Goal: Task Accomplishment & Management: Manage account settings

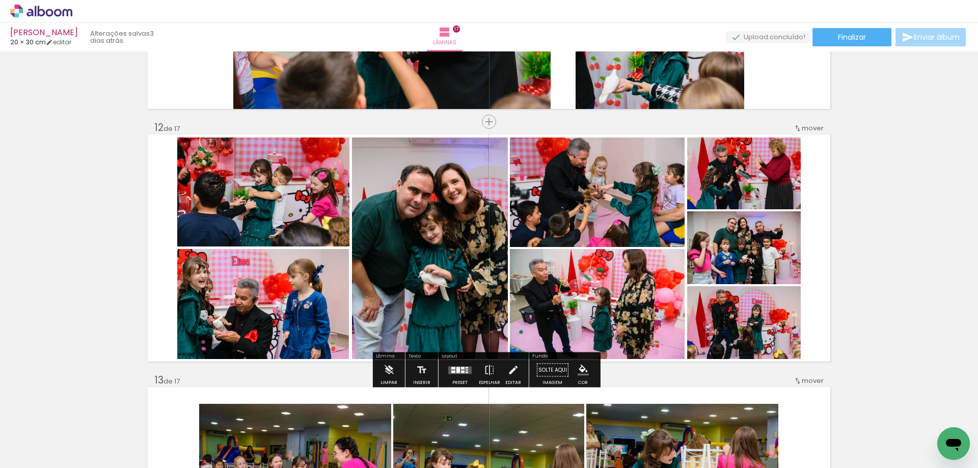
scroll to position [2750, 0]
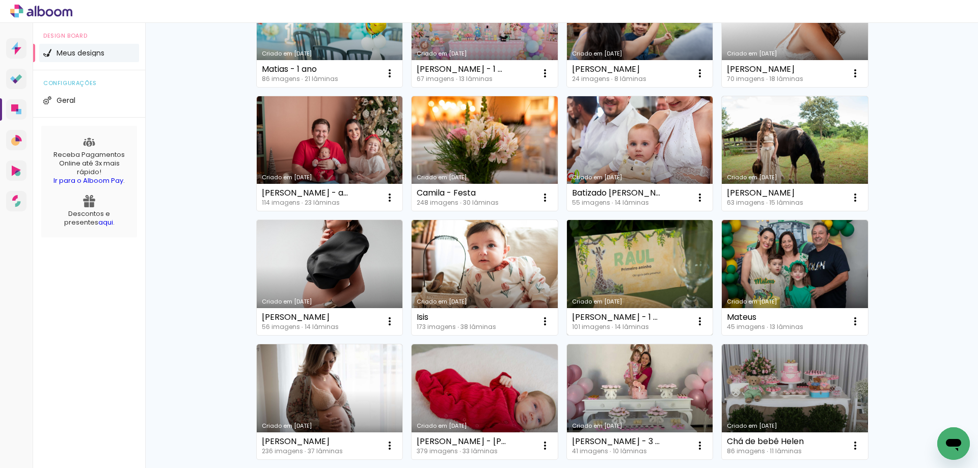
scroll to position [407, 0]
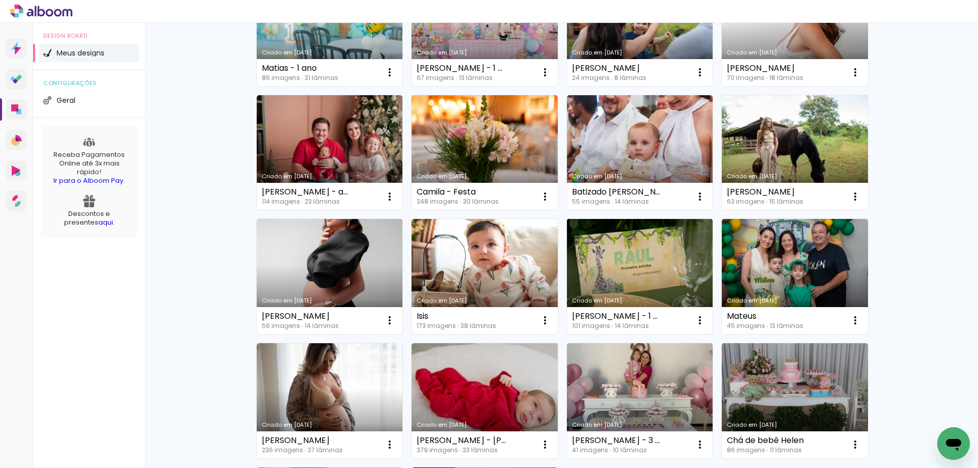
click at [624, 270] on link "Criado em [DATE]" at bounding box center [640, 276] width 146 height 115
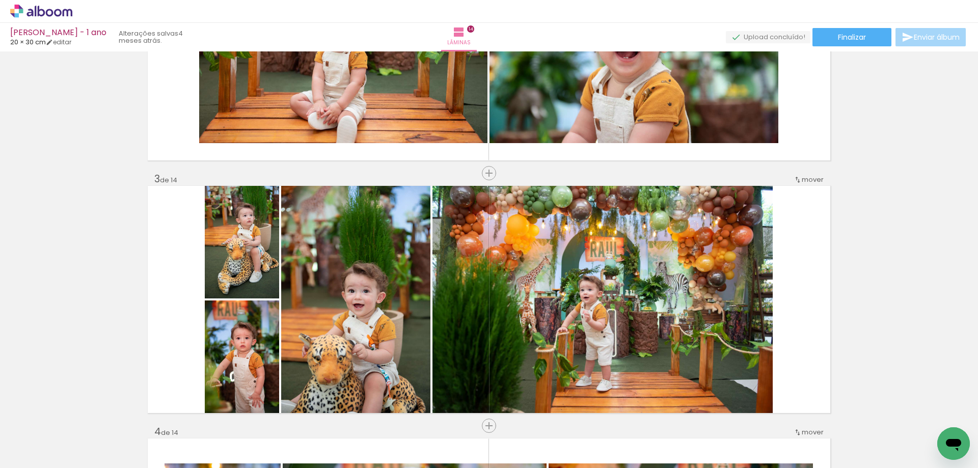
scroll to position [204, 0]
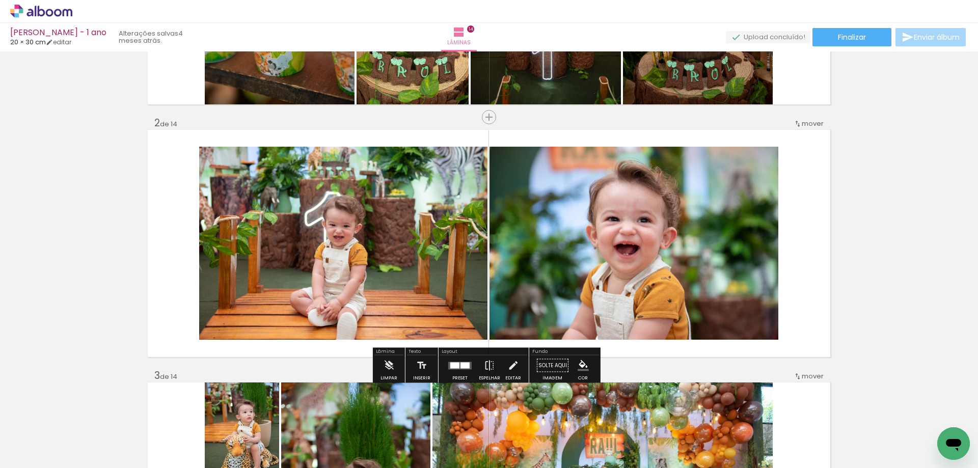
click at [460, 360] on div at bounding box center [460, 365] width 28 height 20
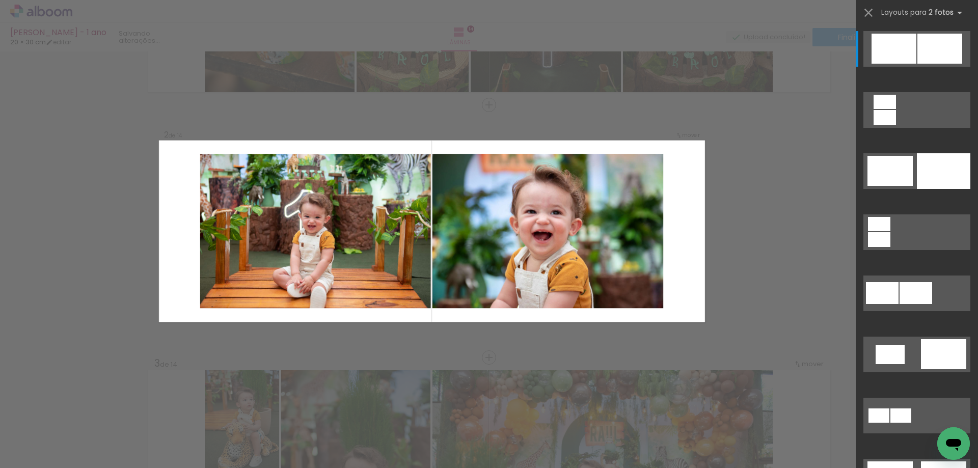
scroll to position [220, 0]
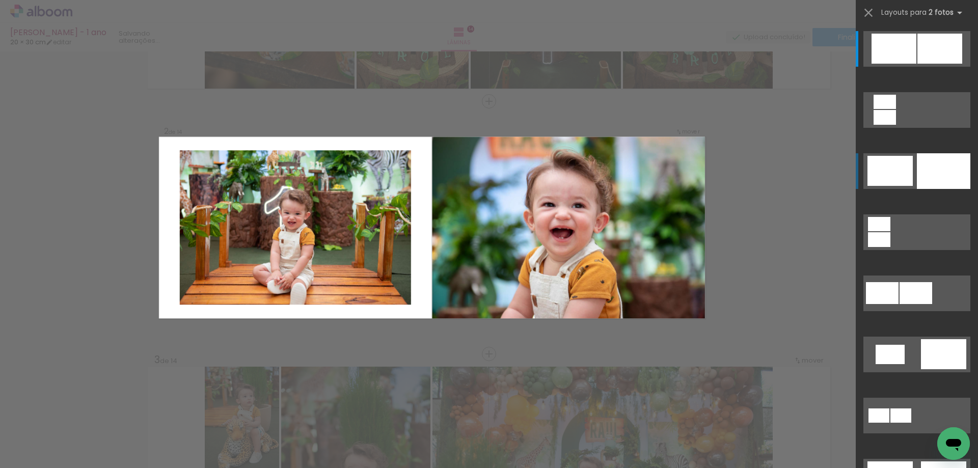
click at [925, 64] on div at bounding box center [939, 49] width 45 height 30
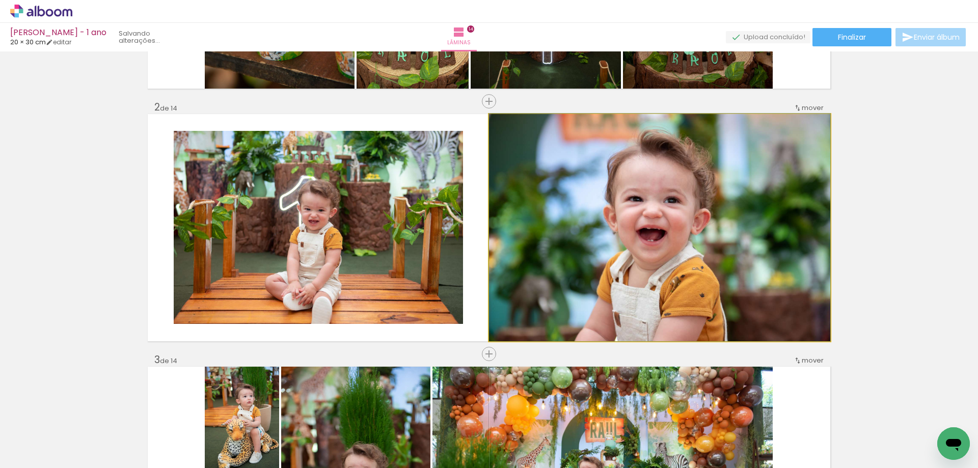
drag, startPoint x: 687, startPoint y: 278, endPoint x: 683, endPoint y: 258, distance: 20.6
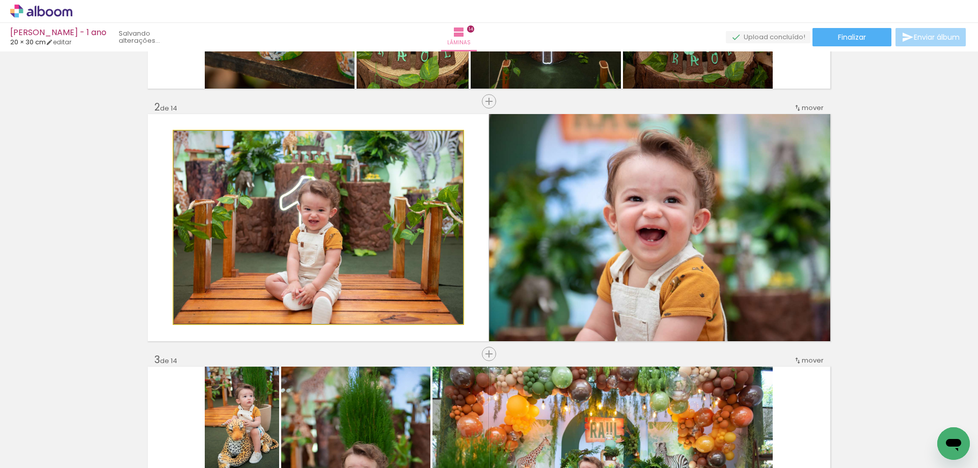
drag, startPoint x: 365, startPoint y: 255, endPoint x: 366, endPoint y: 236, distance: 19.4
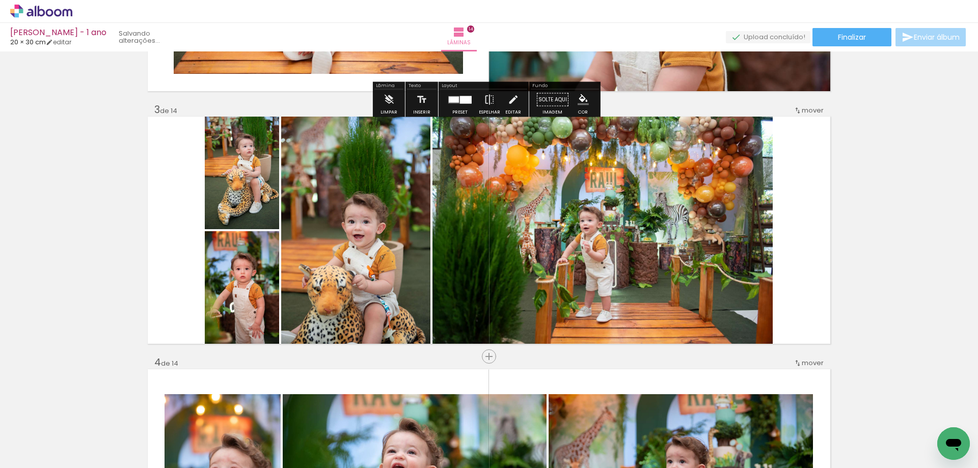
scroll to position [474, 0]
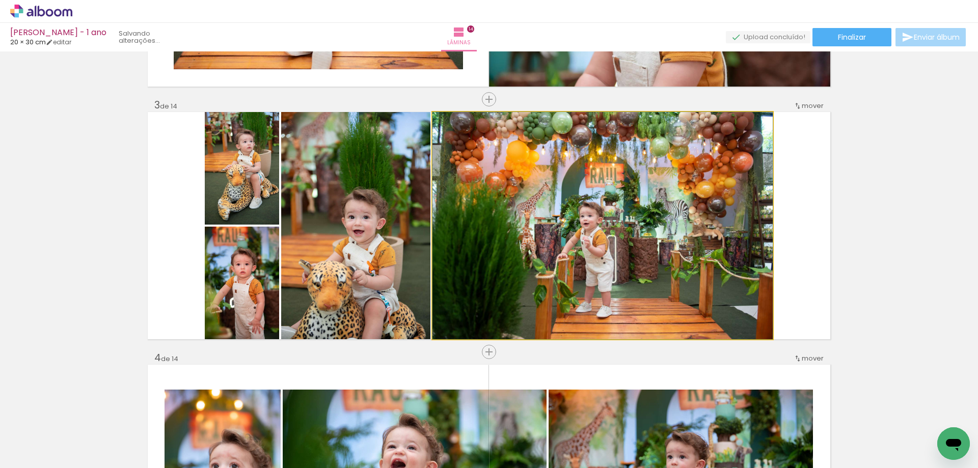
drag, startPoint x: 546, startPoint y: 272, endPoint x: 557, endPoint y: 261, distance: 15.5
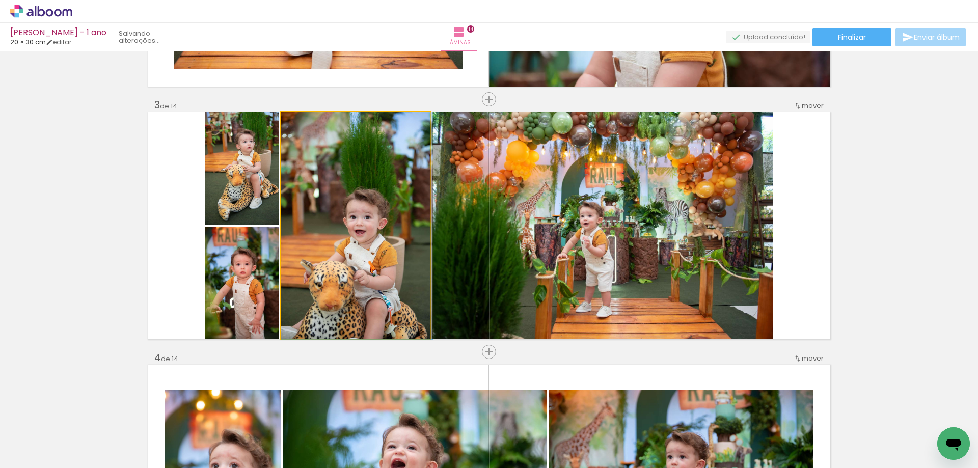
drag, startPoint x: 363, startPoint y: 279, endPoint x: 355, endPoint y: 262, distance: 18.5
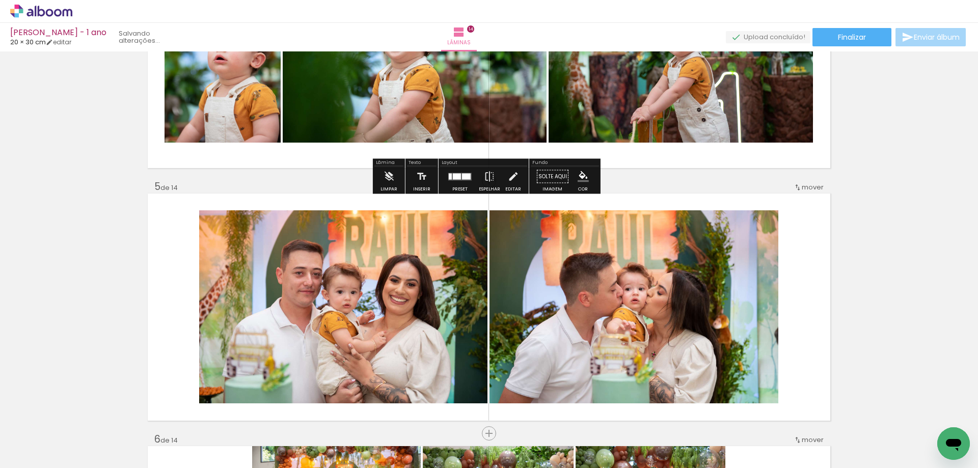
scroll to position [933, 0]
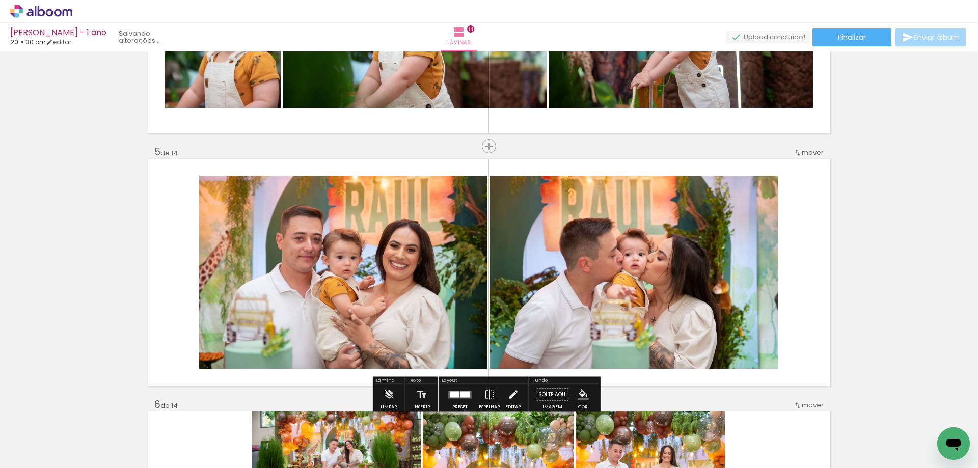
click at [460, 392] on div at bounding box center [464, 394] width 9 height 6
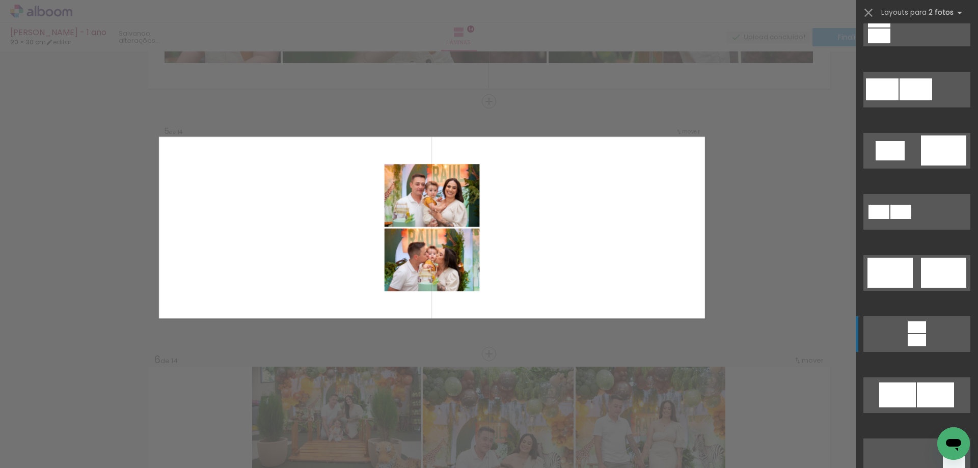
scroll to position [407, 0]
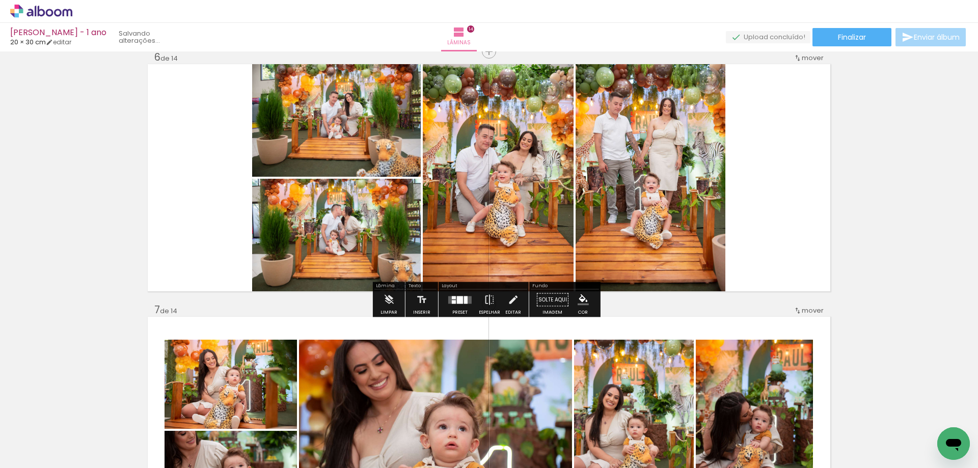
scroll to position [1283, 0]
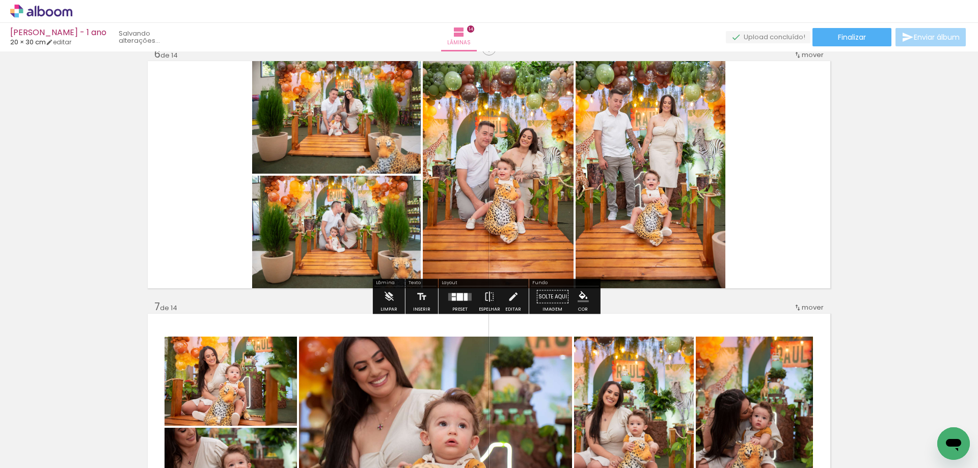
click at [459, 300] on div at bounding box center [460, 297] width 28 height 20
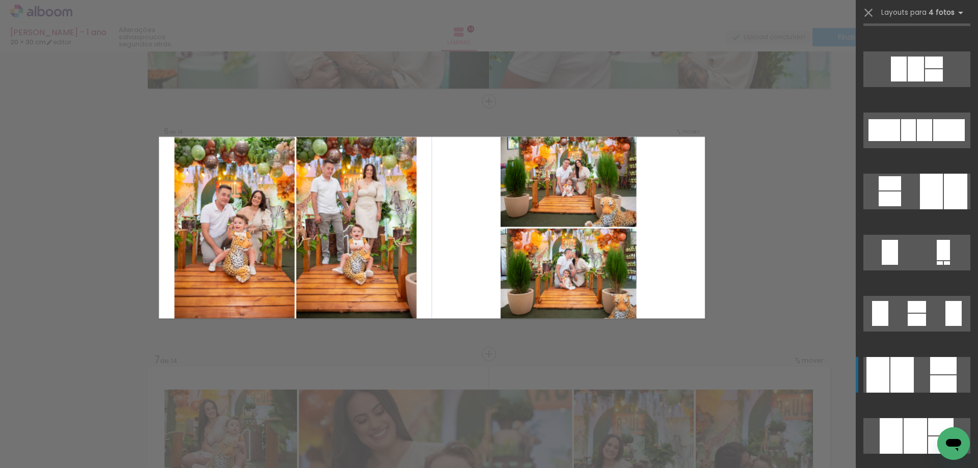
scroll to position [682, 0]
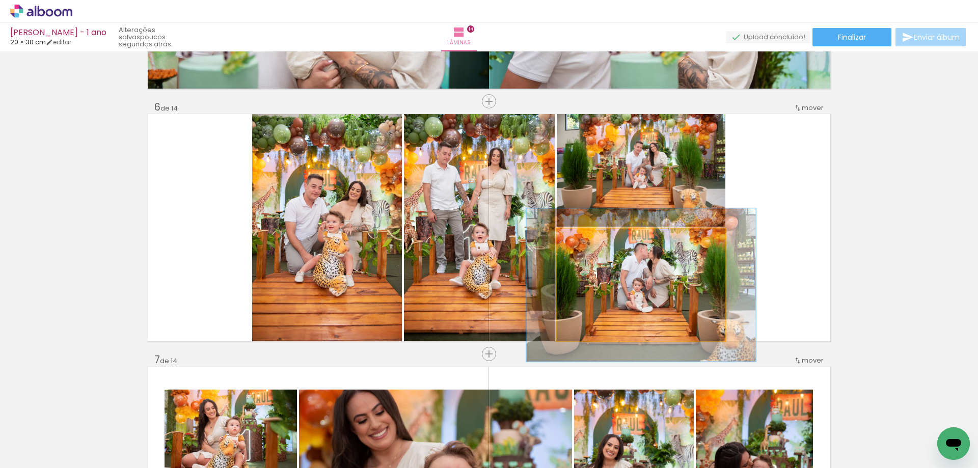
drag, startPoint x: 577, startPoint y: 237, endPoint x: 587, endPoint y: 236, distance: 10.8
type paper-slider "136"
click at [589, 236] on div at bounding box center [593, 239] width 9 height 9
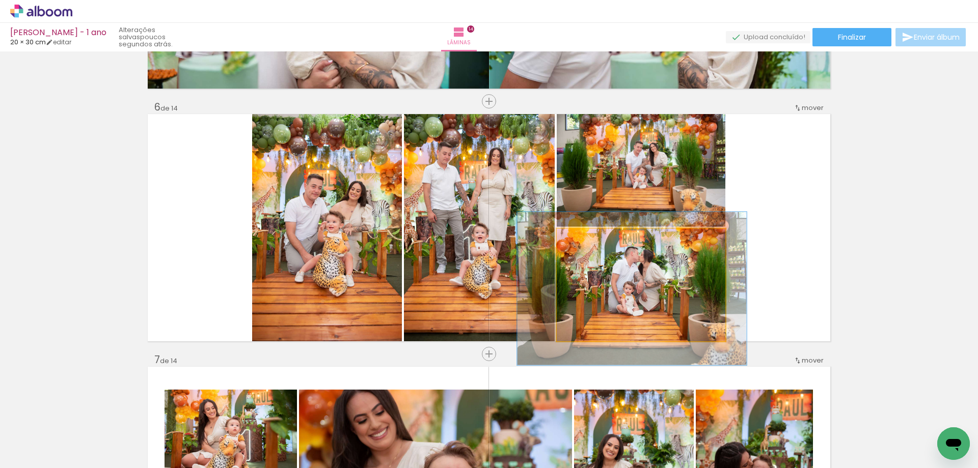
drag, startPoint x: 622, startPoint y: 280, endPoint x: 614, endPoint y: 282, distance: 7.9
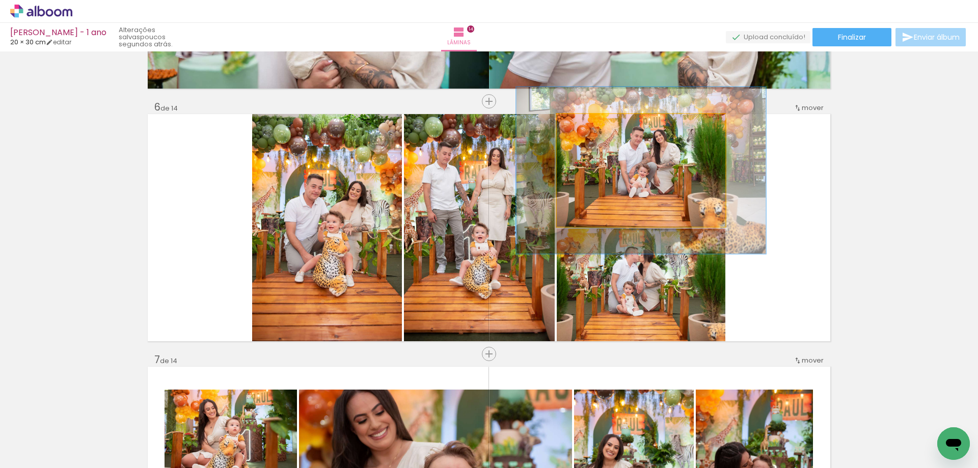
type paper-slider "148"
click at [598, 130] on div at bounding box center [601, 125] width 40 height 16
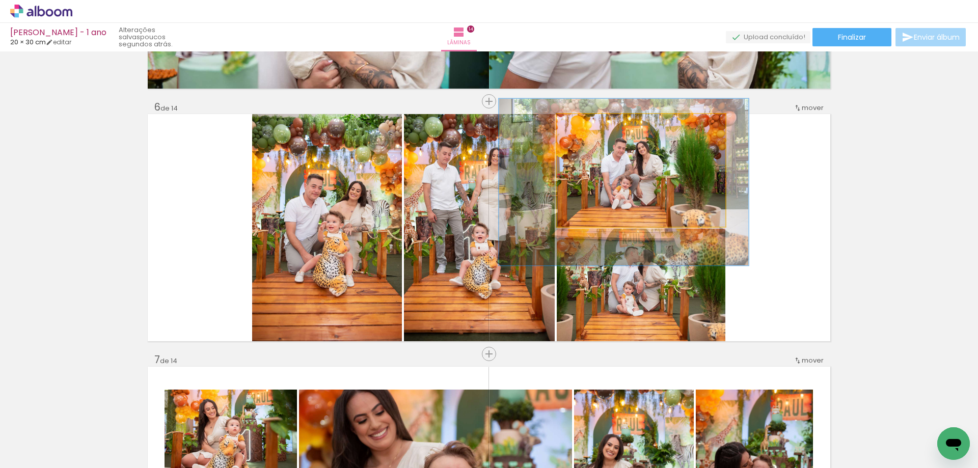
drag, startPoint x: 623, startPoint y: 165, endPoint x: 606, endPoint y: 175, distance: 20.1
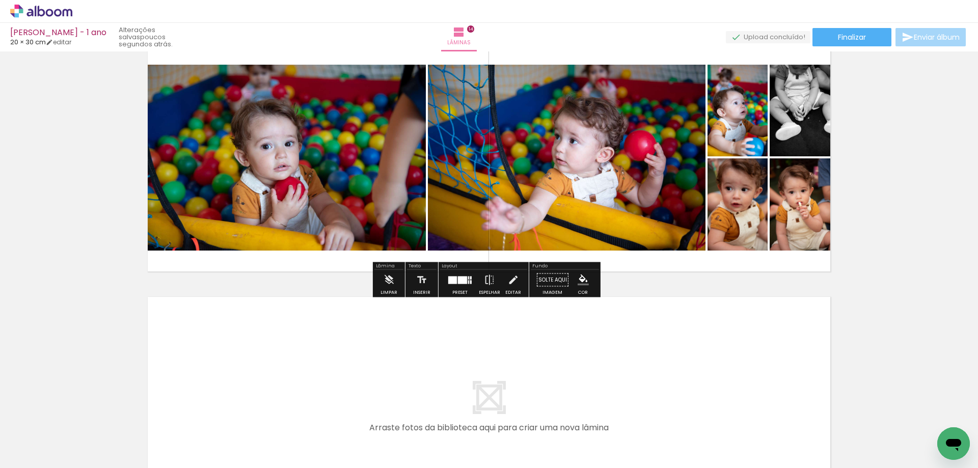
scroll to position [3216, 0]
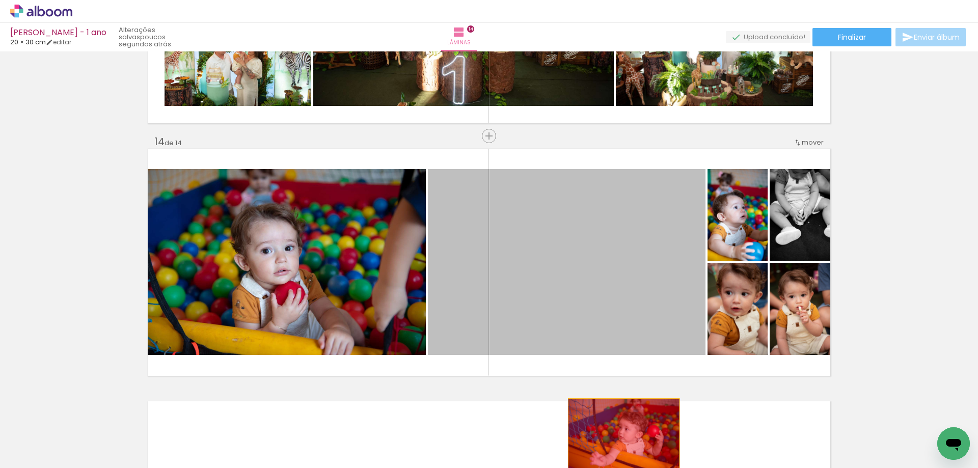
drag, startPoint x: 609, startPoint y: 261, endPoint x: 620, endPoint y: 436, distance: 175.0
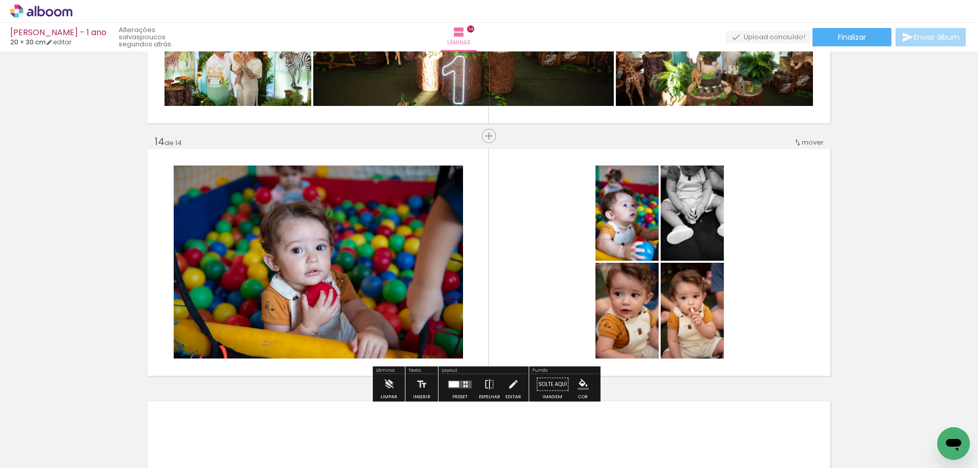
click at [458, 388] on div at bounding box center [460, 384] width 28 height 20
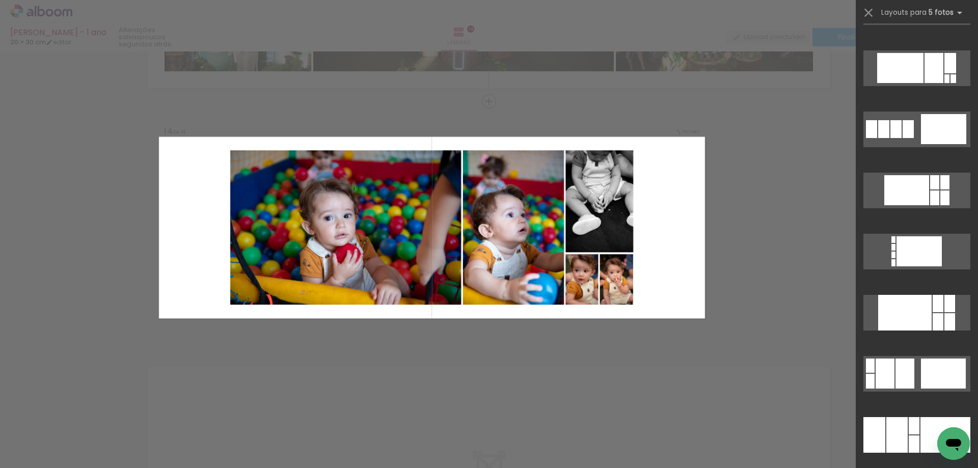
scroll to position [1783, 0]
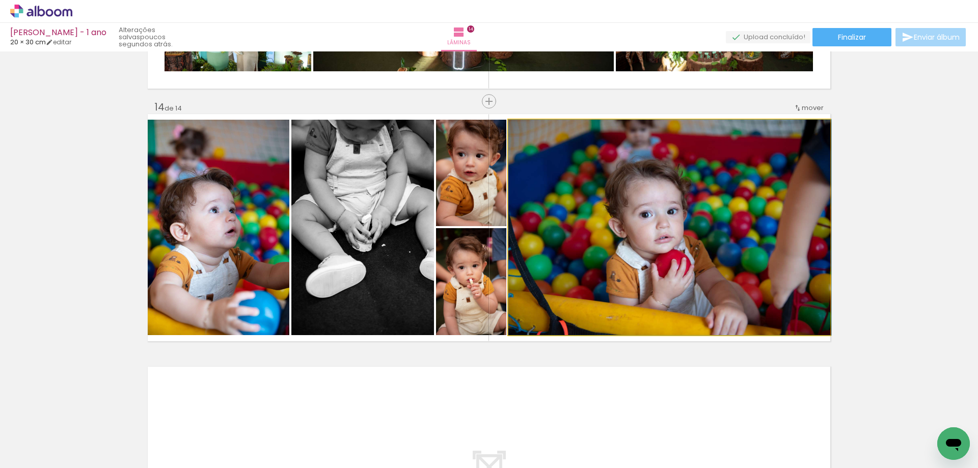
drag, startPoint x: 659, startPoint y: 280, endPoint x: 672, endPoint y: 236, distance: 45.8
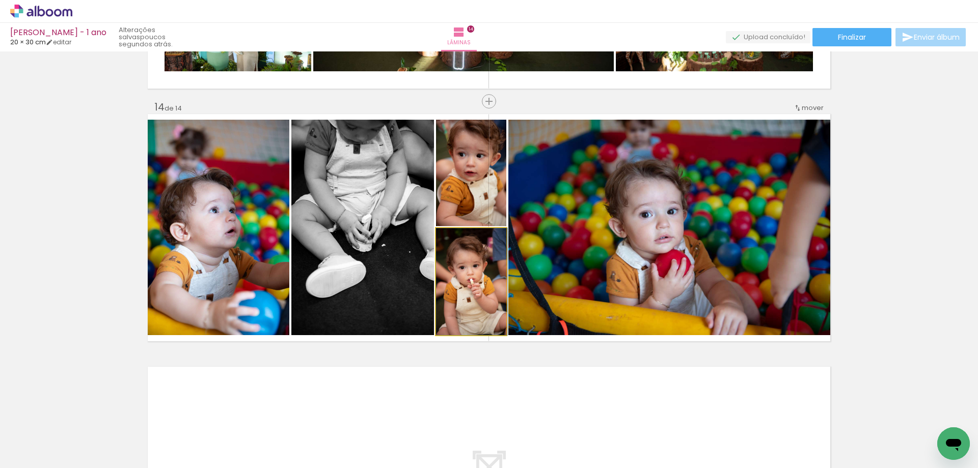
drag, startPoint x: 481, startPoint y: 265, endPoint x: 482, endPoint y: 256, distance: 9.7
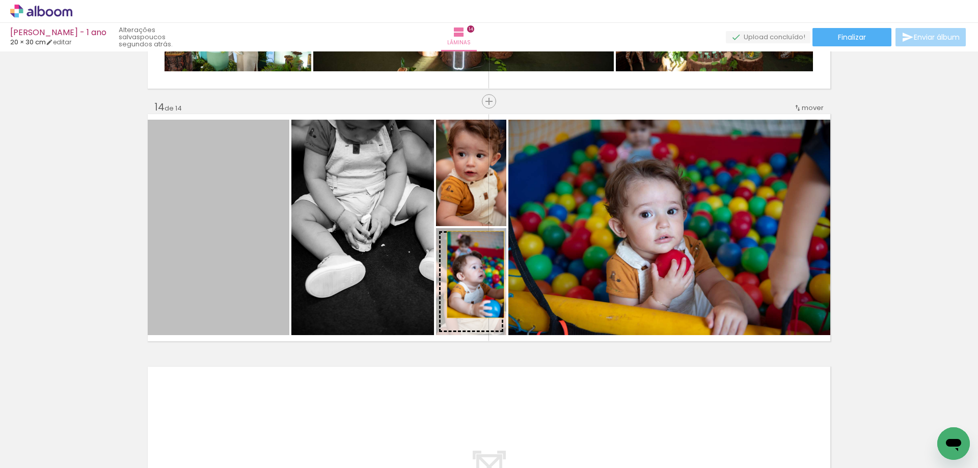
drag, startPoint x: 244, startPoint y: 265, endPoint x: 476, endPoint y: 277, distance: 232.1
click at [0, 0] on slot at bounding box center [0, 0] width 0 height 0
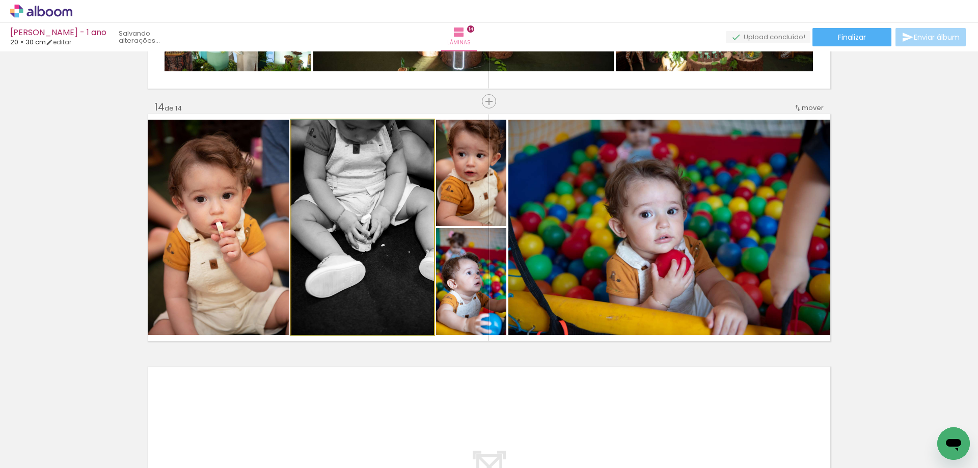
drag, startPoint x: 332, startPoint y: 261, endPoint x: 332, endPoint y: 271, distance: 10.2
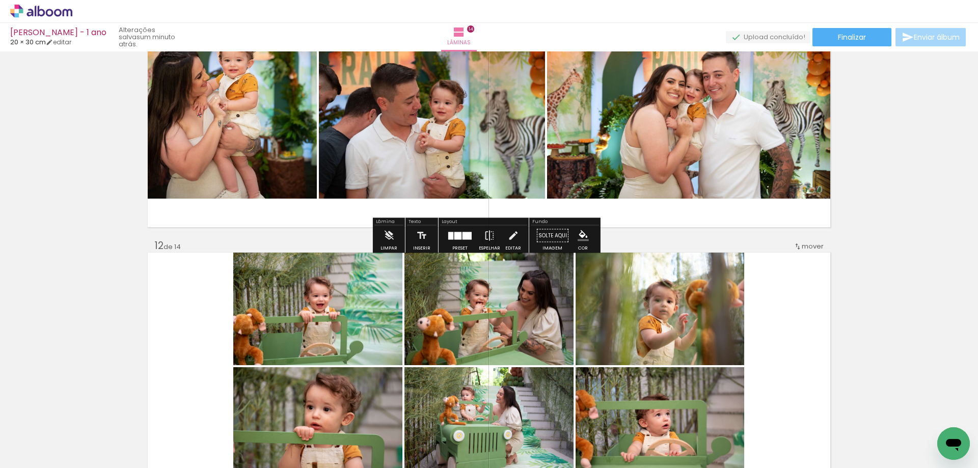
scroll to position [2589, 0]
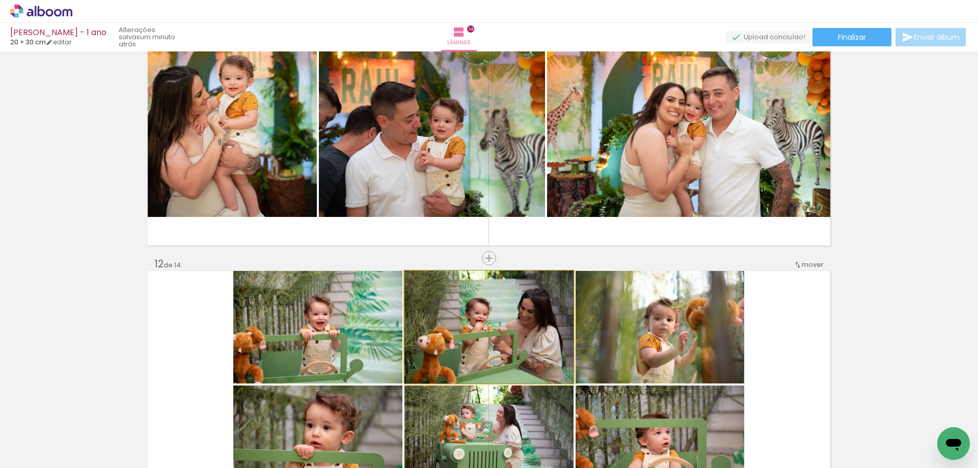
drag, startPoint x: 507, startPoint y: 360, endPoint x: 521, endPoint y: 295, distance: 66.1
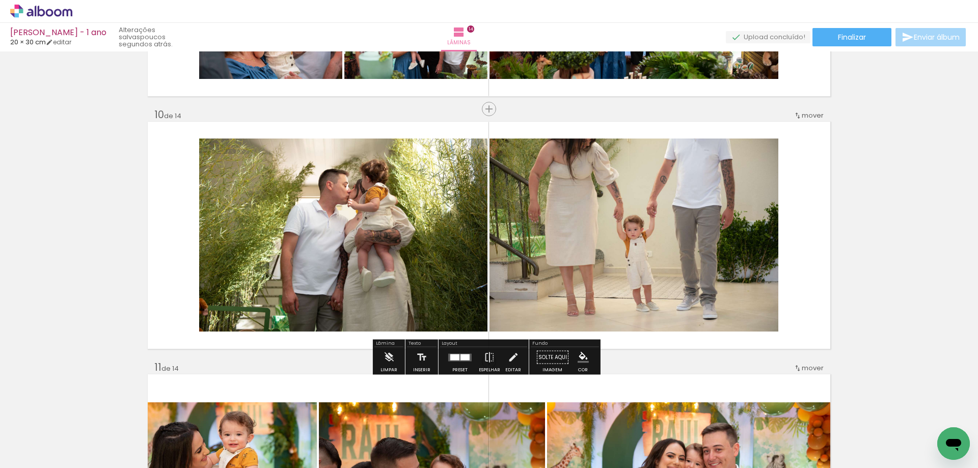
scroll to position [2232, 0]
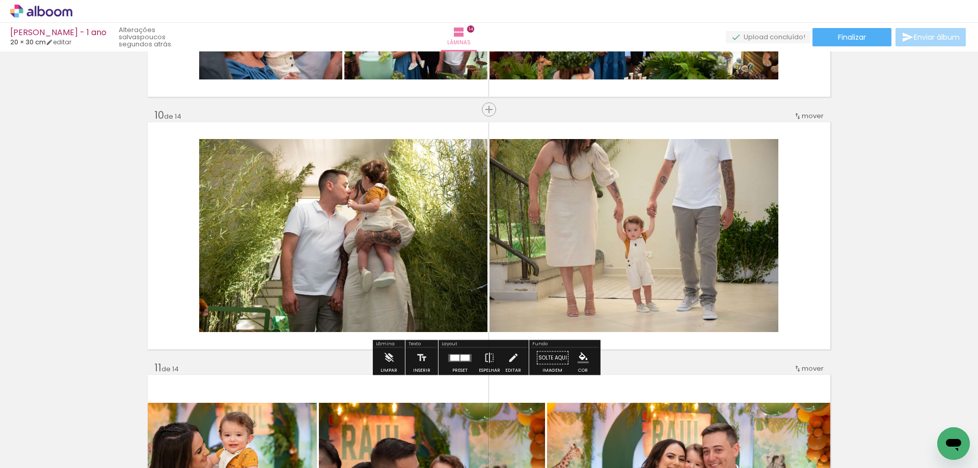
click at [460, 360] on div at bounding box center [464, 357] width 9 height 6
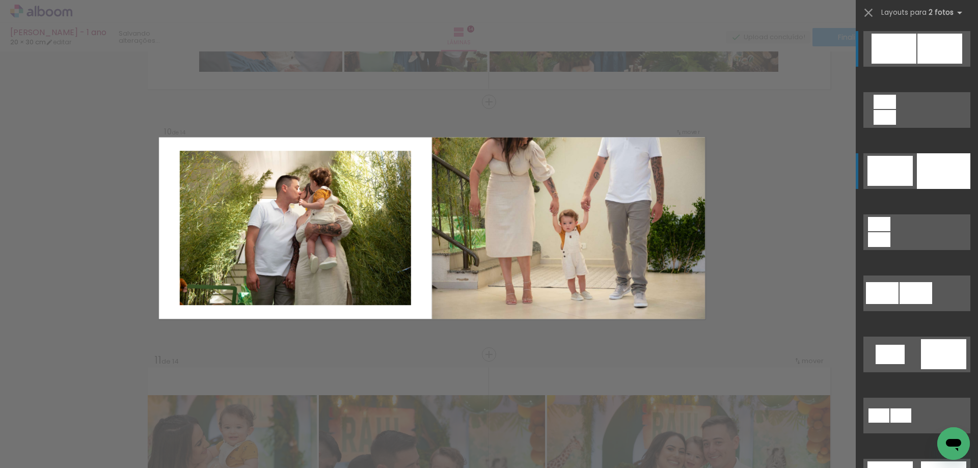
scroll to position [2240, 0]
click at [886, 109] on div at bounding box center [884, 102] width 22 height 14
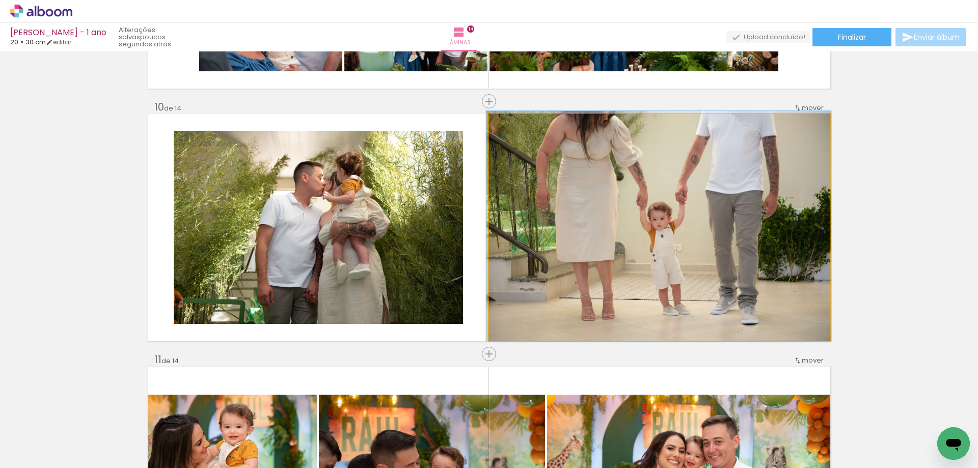
drag, startPoint x: 737, startPoint y: 227, endPoint x: 736, endPoint y: 203, distance: 24.5
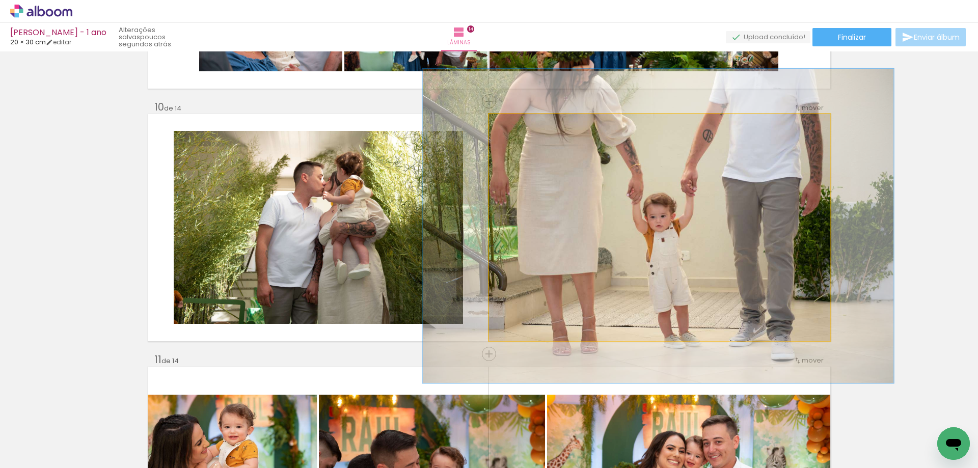
type paper-slider "138"
click at [524, 126] on div at bounding box center [533, 125] width 40 height 16
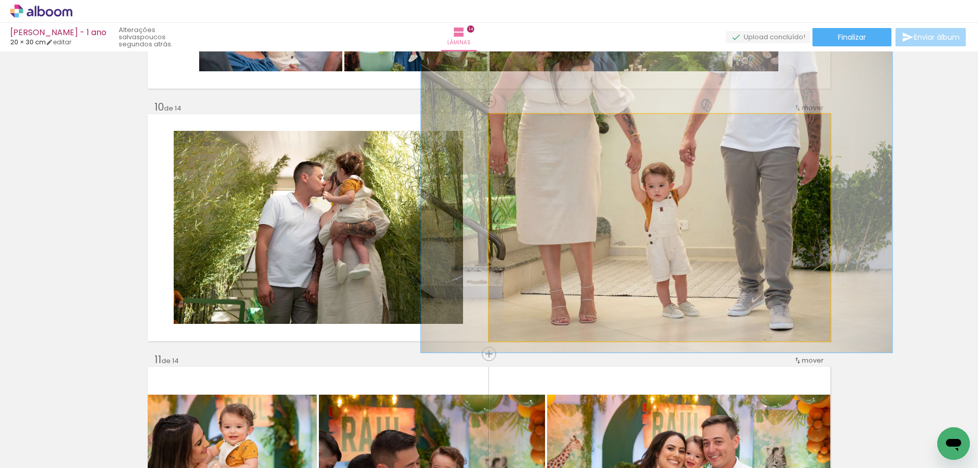
drag, startPoint x: 611, startPoint y: 202, endPoint x: 609, endPoint y: 172, distance: 30.6
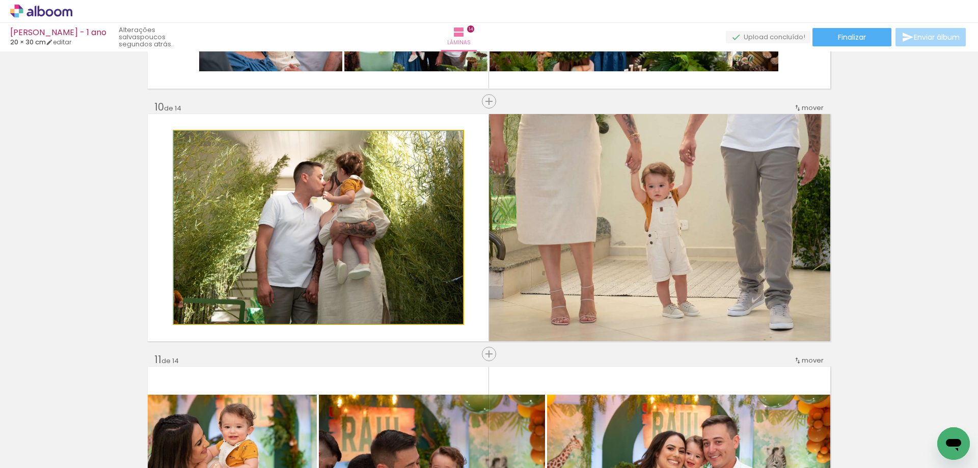
drag, startPoint x: 430, startPoint y: 254, endPoint x: 421, endPoint y: 250, distance: 10.0
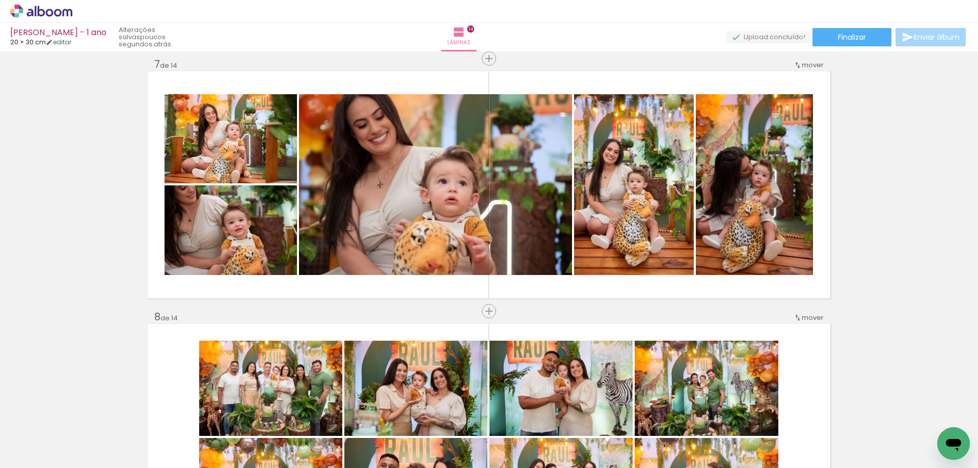
scroll to position [1476, 0]
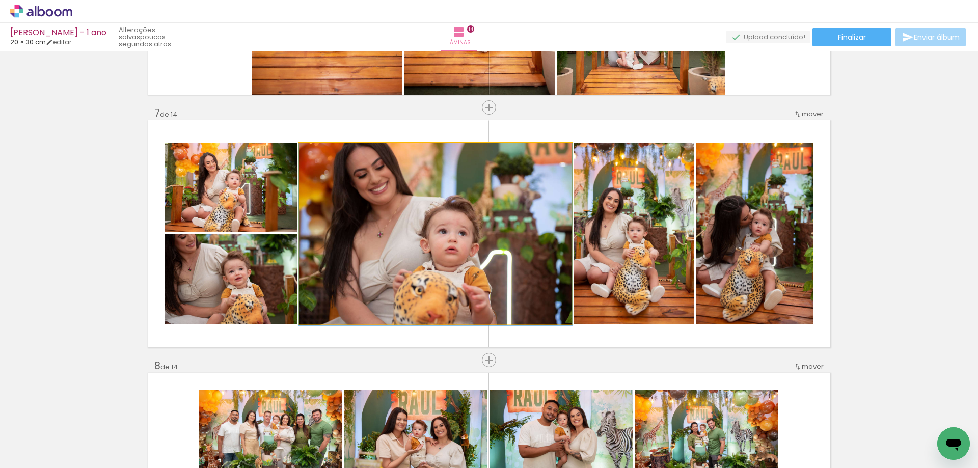
drag, startPoint x: 507, startPoint y: 279, endPoint x: 507, endPoint y: 287, distance: 8.7
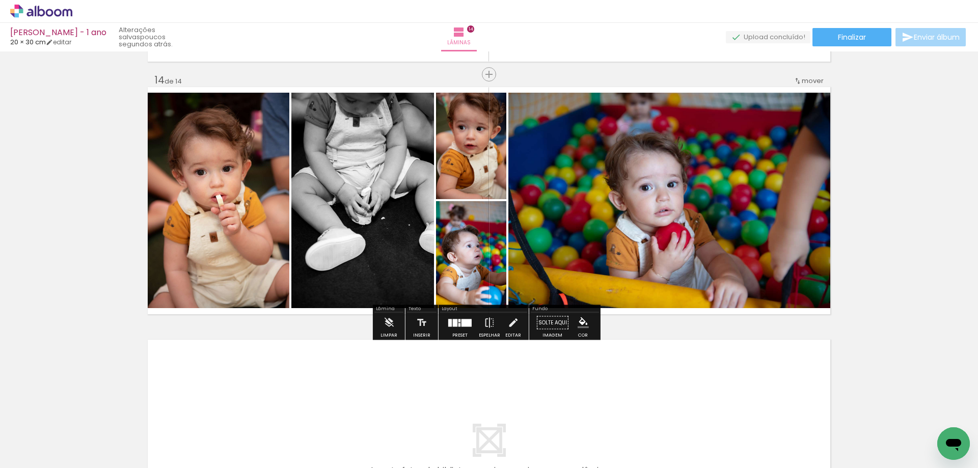
scroll to position [3272, 0]
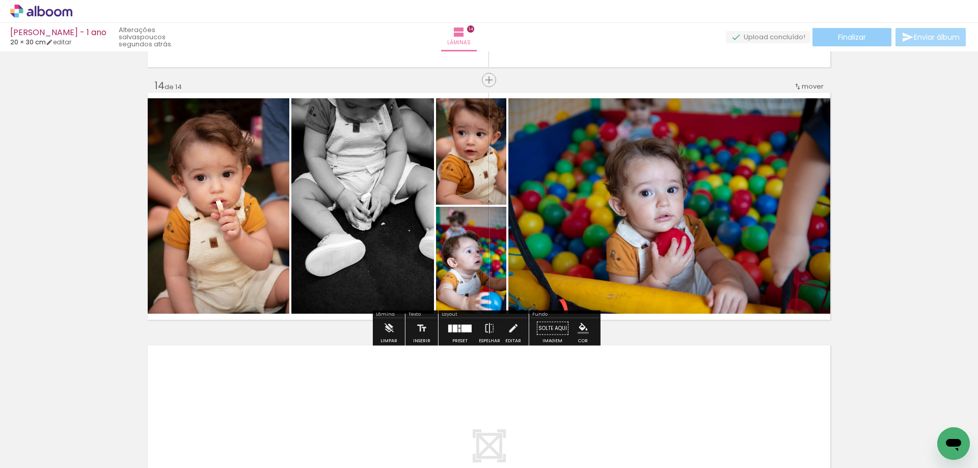
click at [838, 36] on span "Finalizar" at bounding box center [852, 37] width 28 height 7
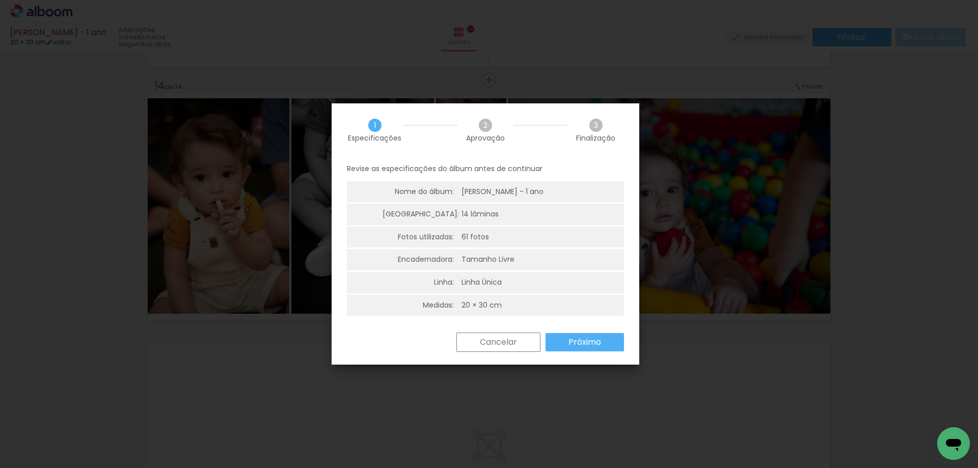
click at [561, 334] on paper-button "Próximo" at bounding box center [584, 342] width 78 height 18
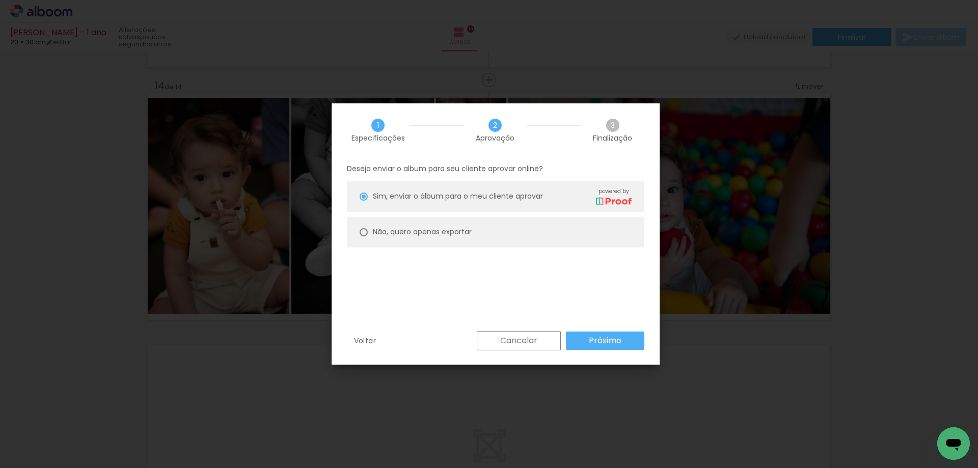
click at [504, 232] on paper-radio-button "Não, quero apenas exportar" at bounding box center [495, 232] width 297 height 31
type paper-radio-button "on"
click at [625, 342] on paper-button "Próximo" at bounding box center [605, 341] width 78 height 18
type input "Alta, 300 DPI"
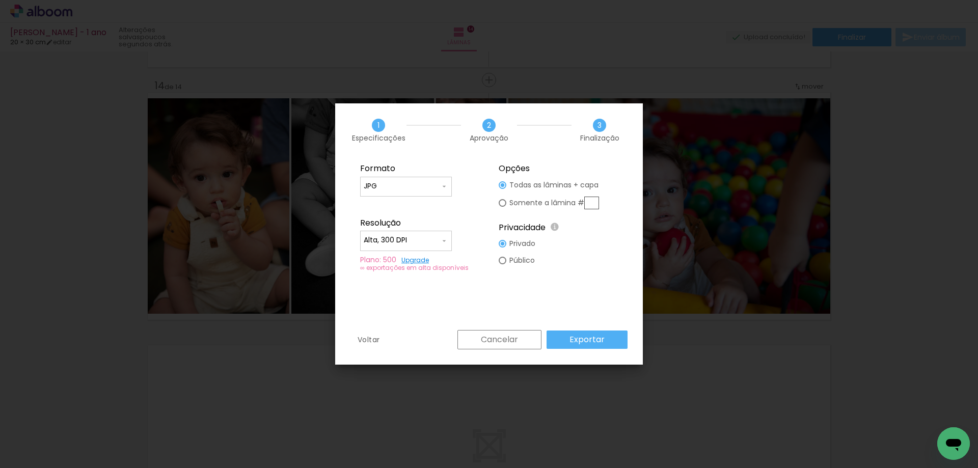
click at [389, 190] on input "JPG" at bounding box center [402, 186] width 76 height 10
click at [400, 200] on paper-item "PDF" at bounding box center [406, 205] width 92 height 20
type input "PDF"
click at [0, 0] on slot "Exportar" at bounding box center [0, 0] width 0 height 0
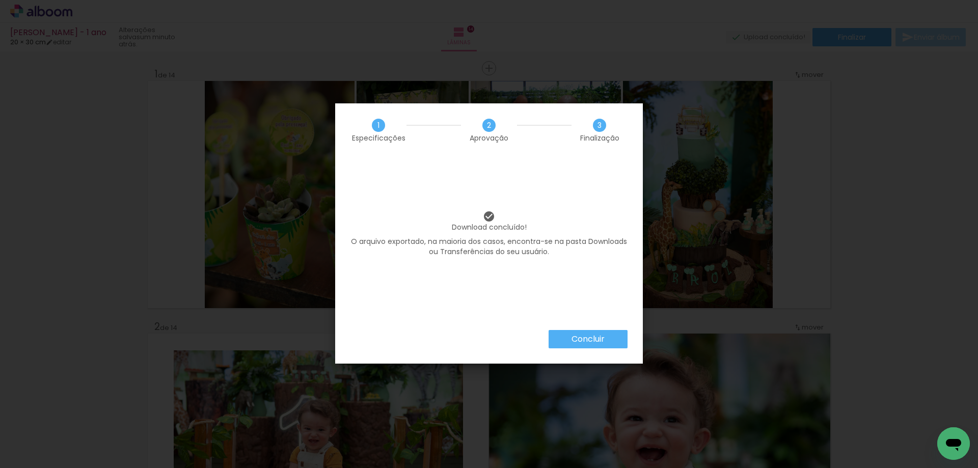
scroll to position [3272, 0]
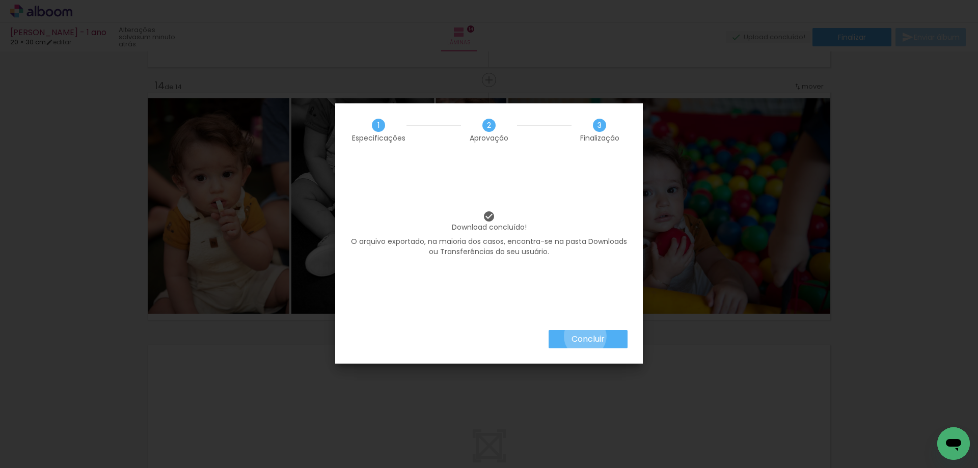
click at [0, 0] on slot "Concluir" at bounding box center [0, 0] width 0 height 0
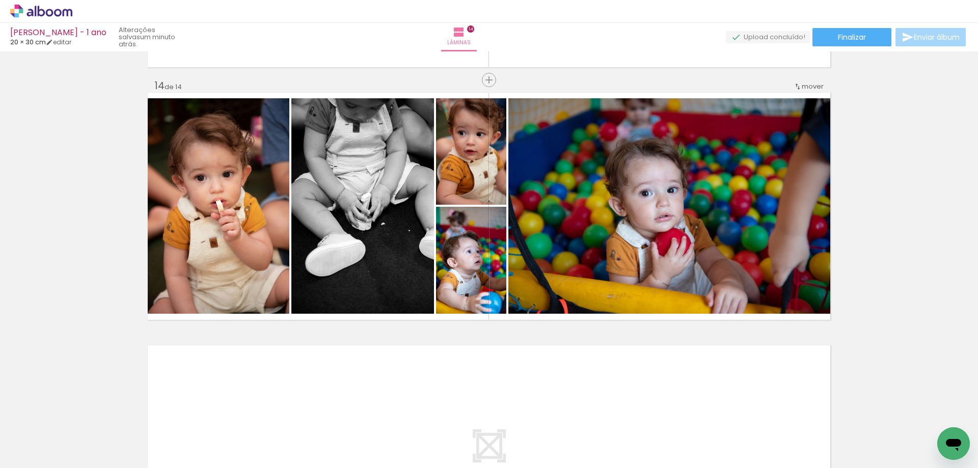
click at [41, 440] on input "Todas as fotos" at bounding box center [28, 437] width 39 height 9
click at [0, 0] on slot "Não utilizadas" at bounding box center [0, 0] width 0 height 0
type input "Não utilizadas"
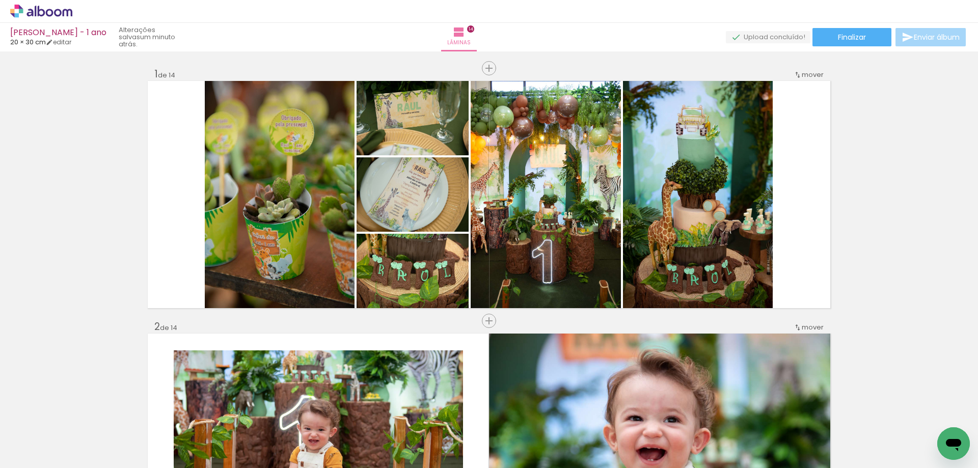
scroll to position [3272, 0]
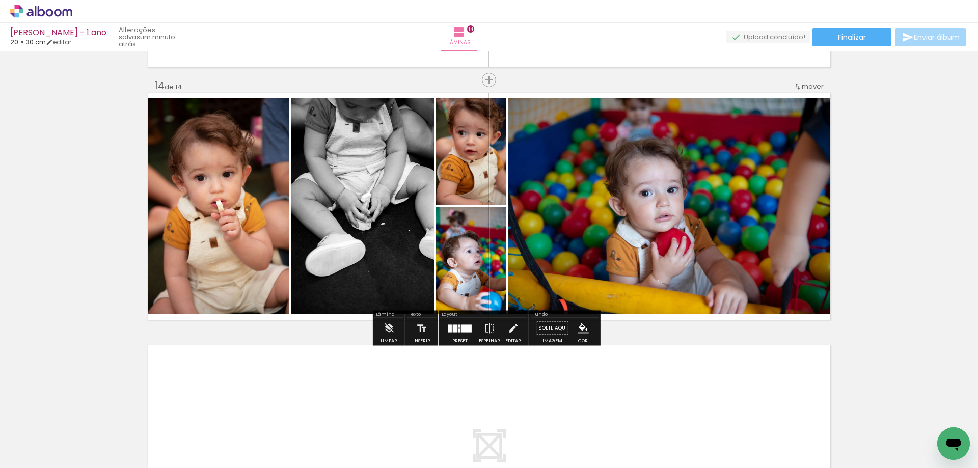
click at [38, 450] on div at bounding box center [32, 450] width 47 height 1
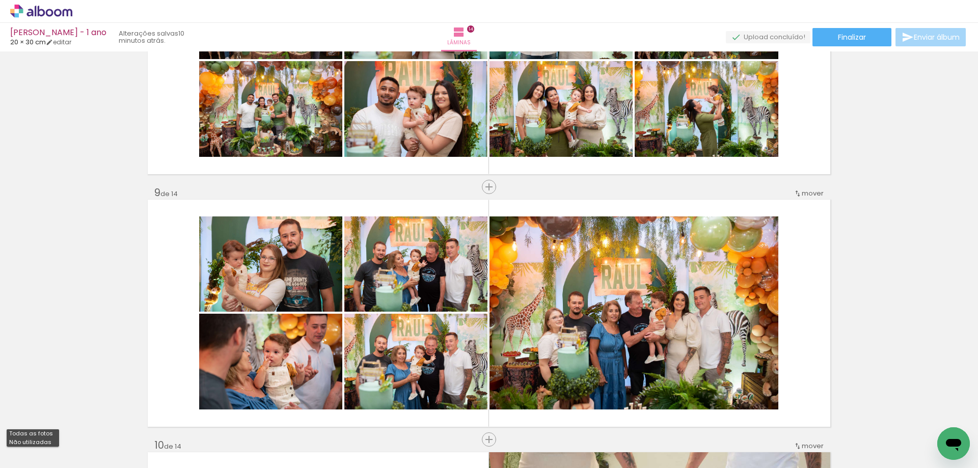
scroll to position [1897, 0]
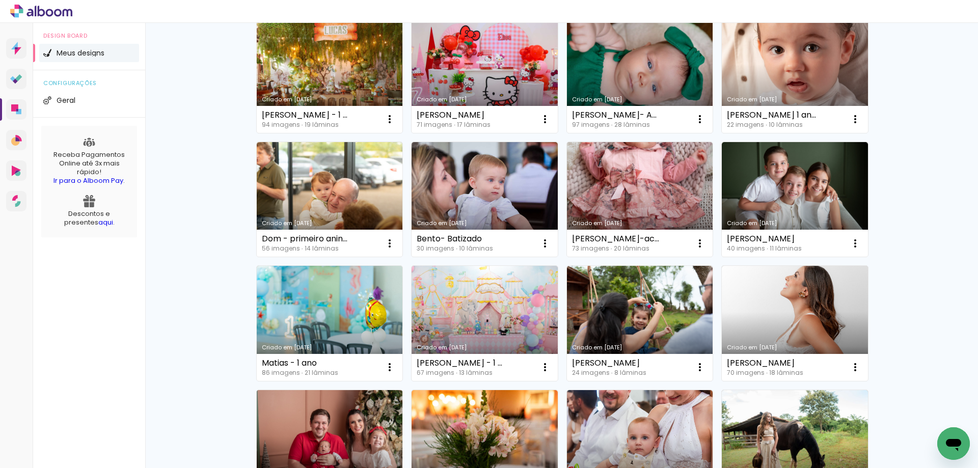
scroll to position [102, 0]
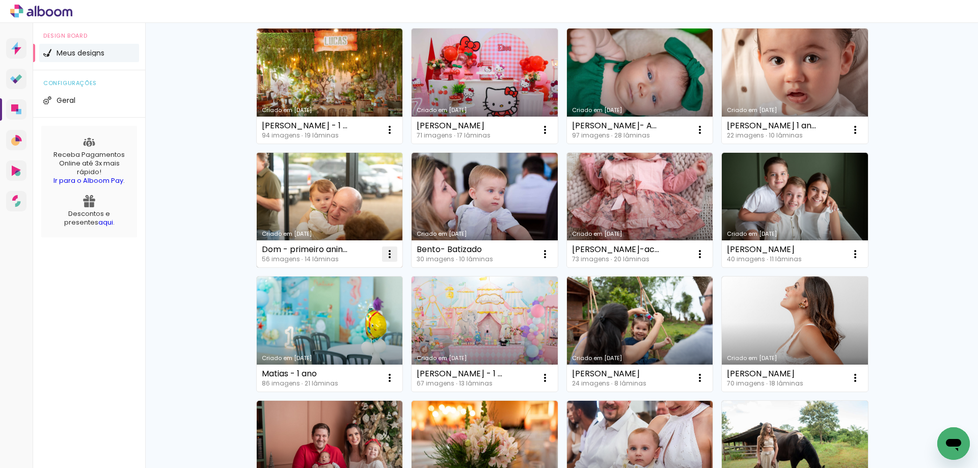
click at [385, 136] on iron-icon at bounding box center [390, 130] width 12 height 12
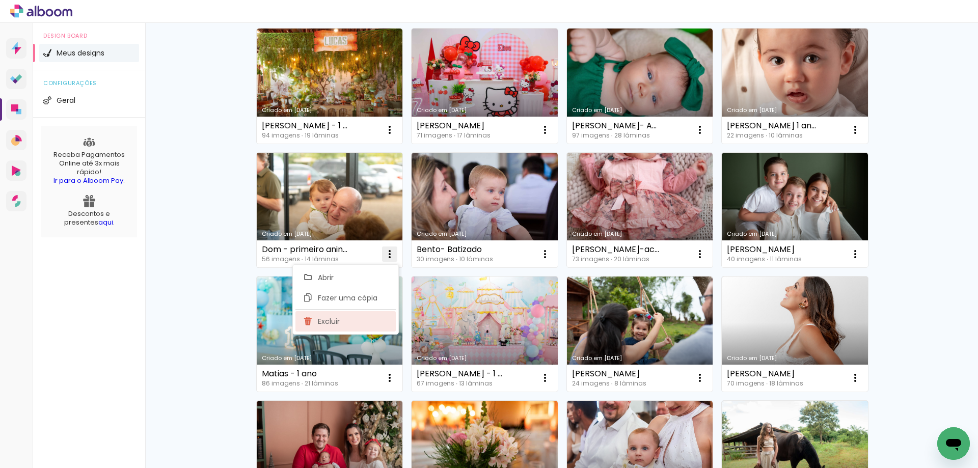
click at [342, 323] on paper-item "Excluir" at bounding box center [345, 321] width 100 height 20
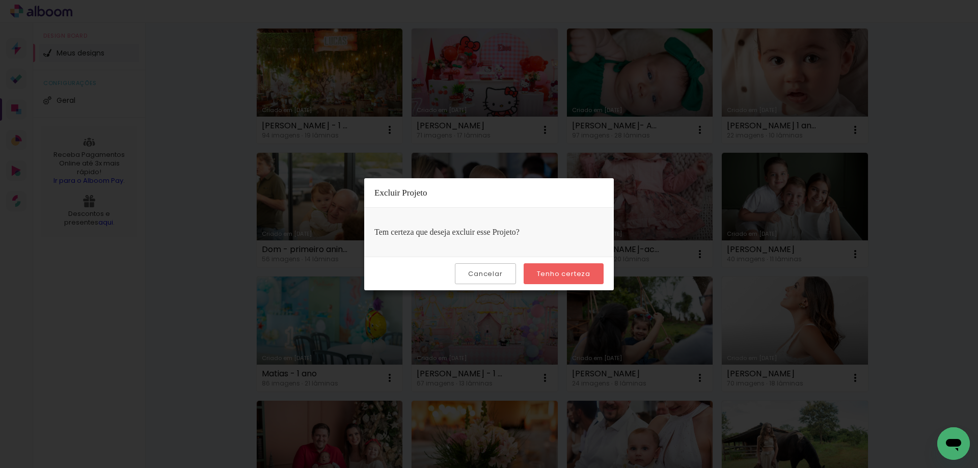
click at [0, 0] on slot "Tenho certeza" at bounding box center [0, 0] width 0 height 0
